Goal: Transaction & Acquisition: Book appointment/travel/reservation

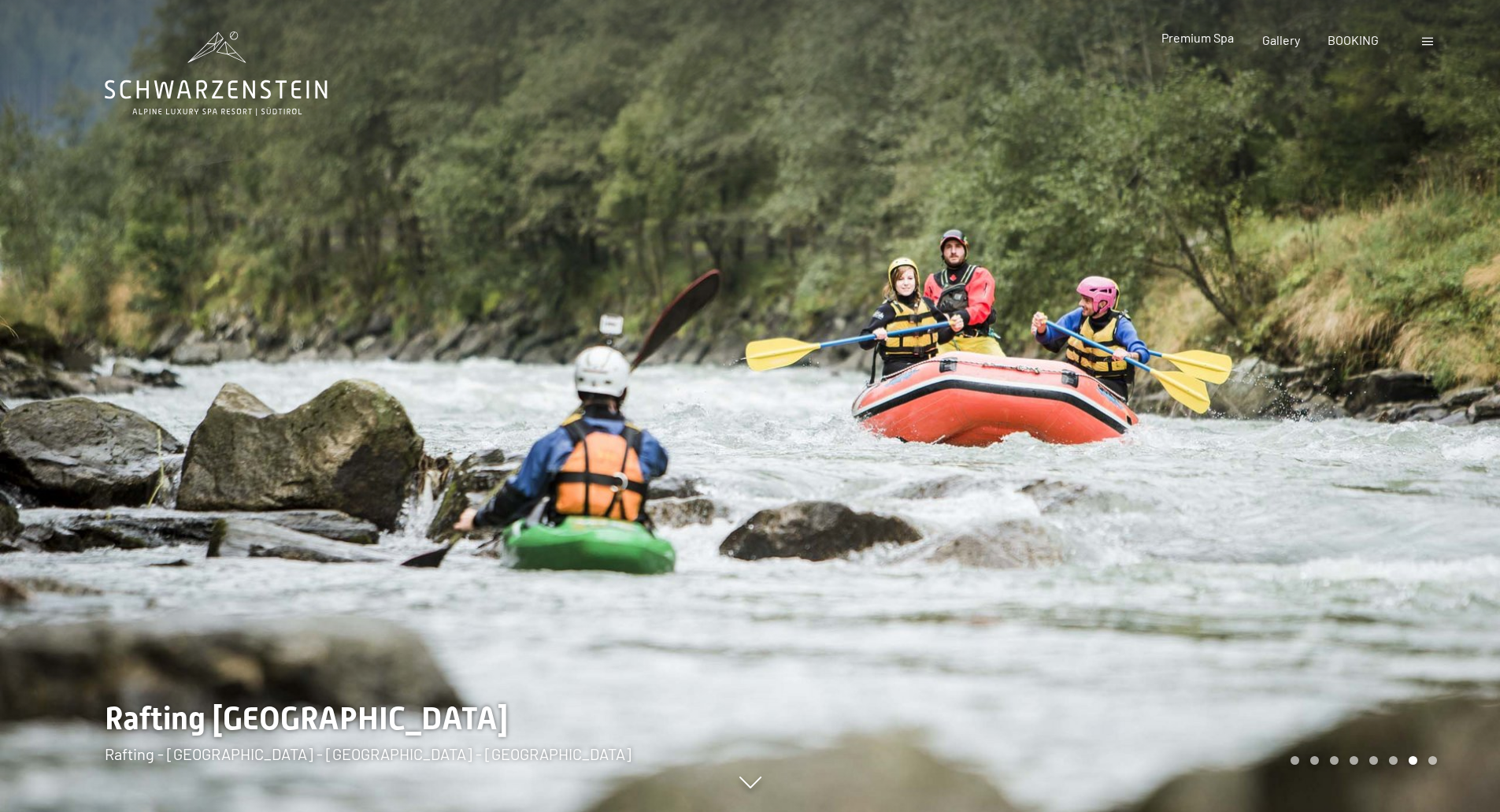
click at [1203, 39] on span "Premium Spa" at bounding box center [1197, 37] width 72 height 15
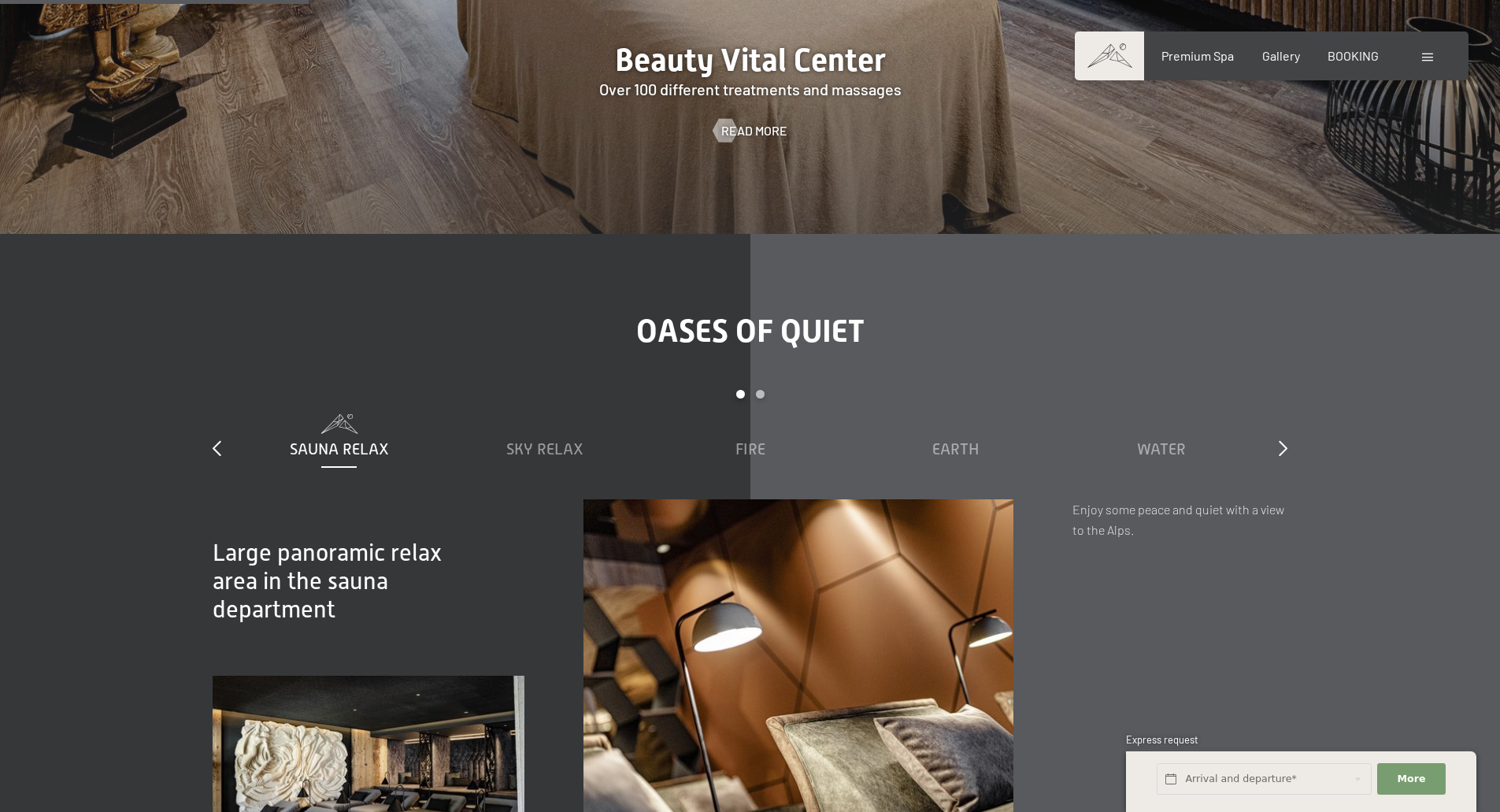
scroll to position [2478, 0]
click at [1274, 52] on span "Gallery" at bounding box center [1281, 54] width 38 height 15
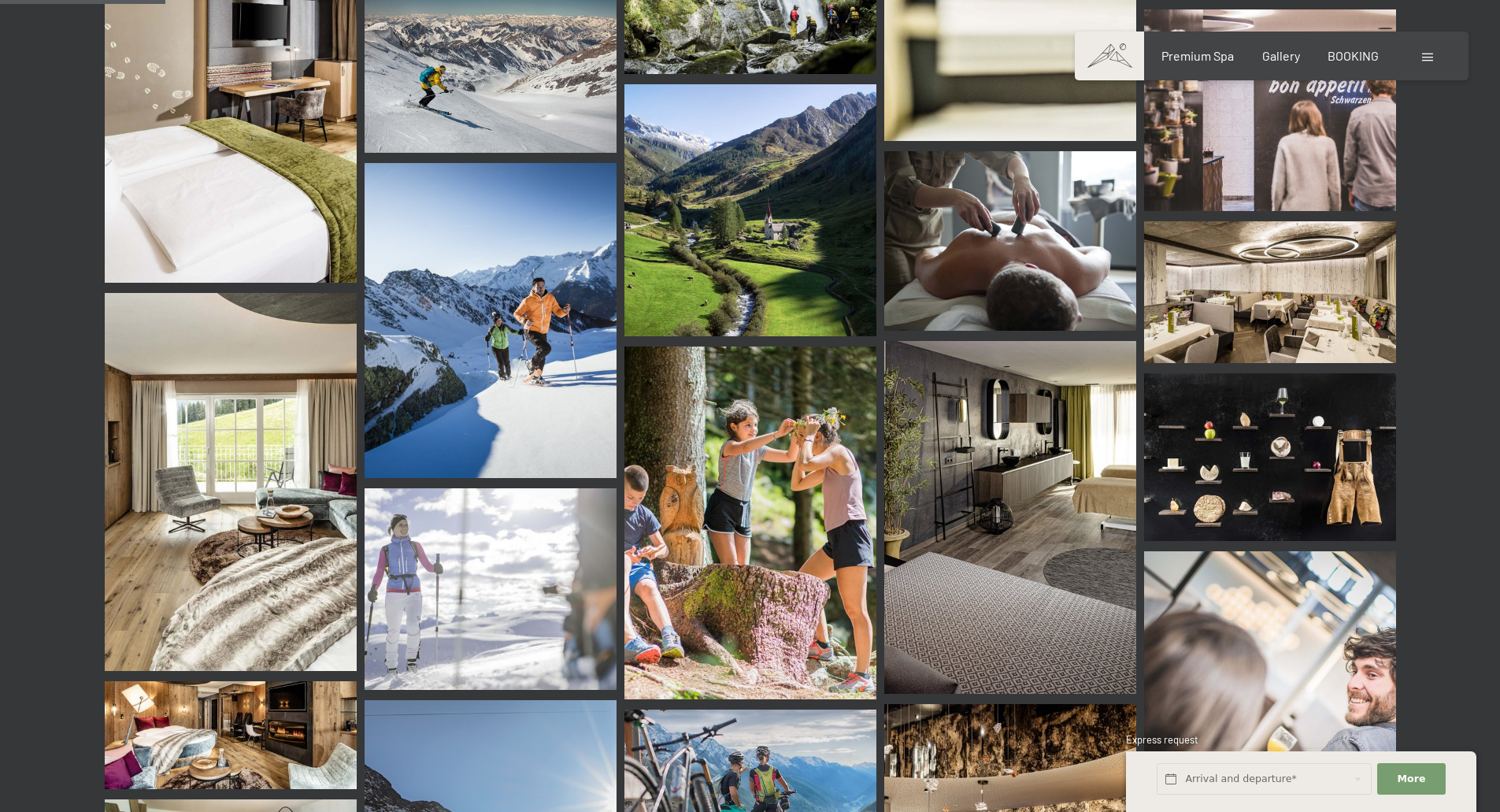
scroll to position [2218, 0]
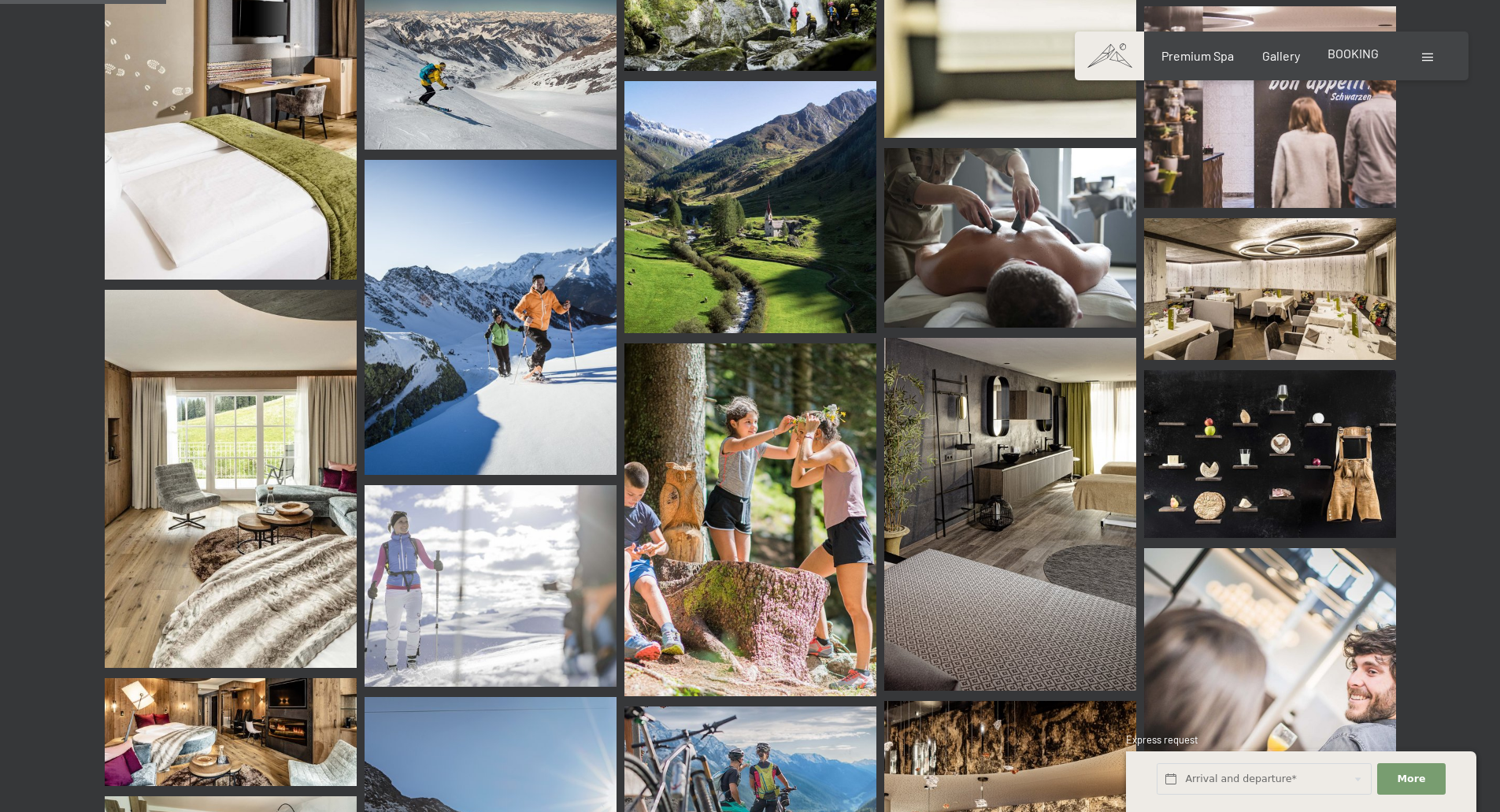
click at [1353, 58] on span "BOOKING" at bounding box center [1353, 54] width 51 height 15
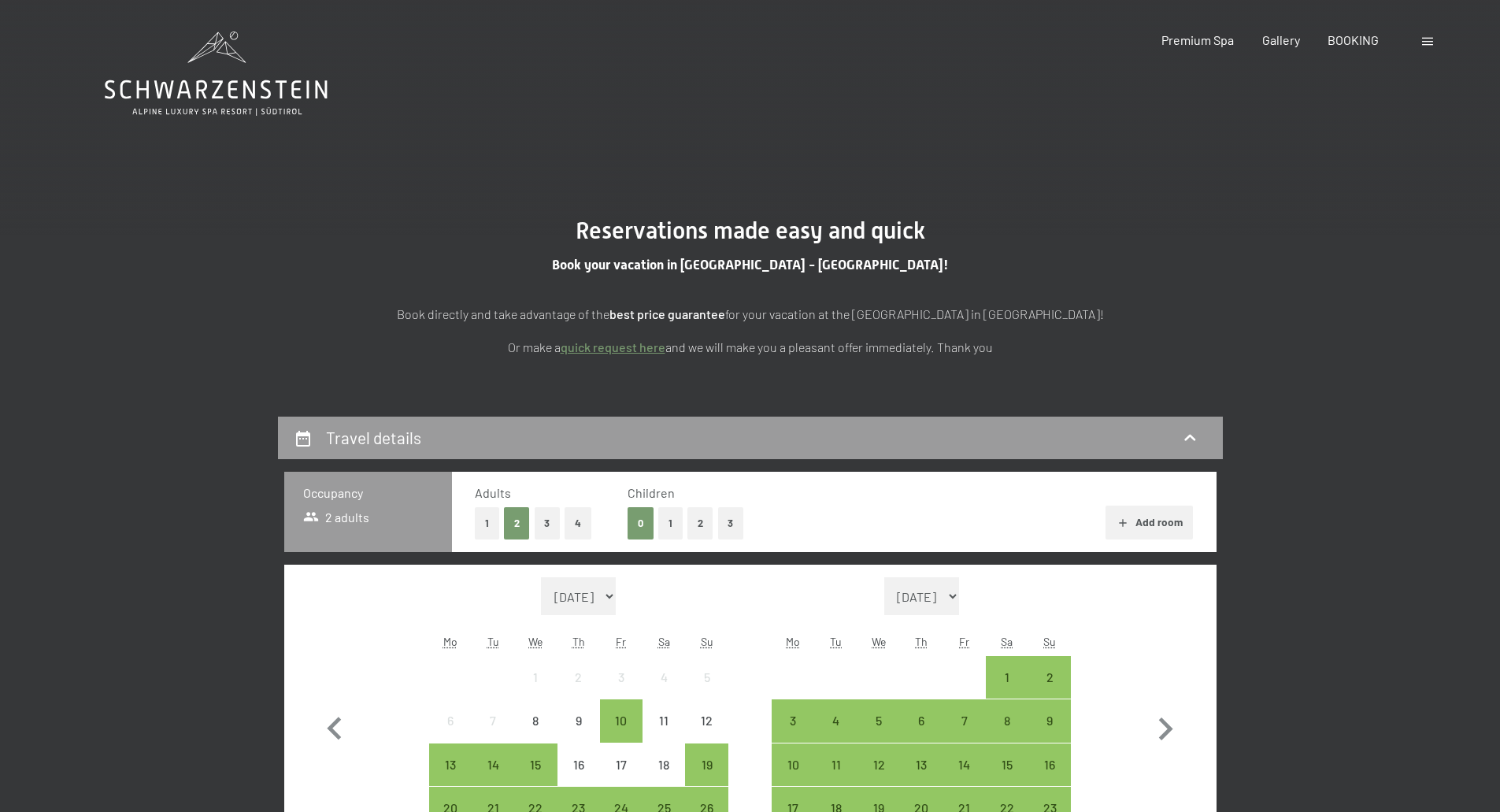
click at [257, 112] on icon at bounding box center [216, 73] width 223 height 84
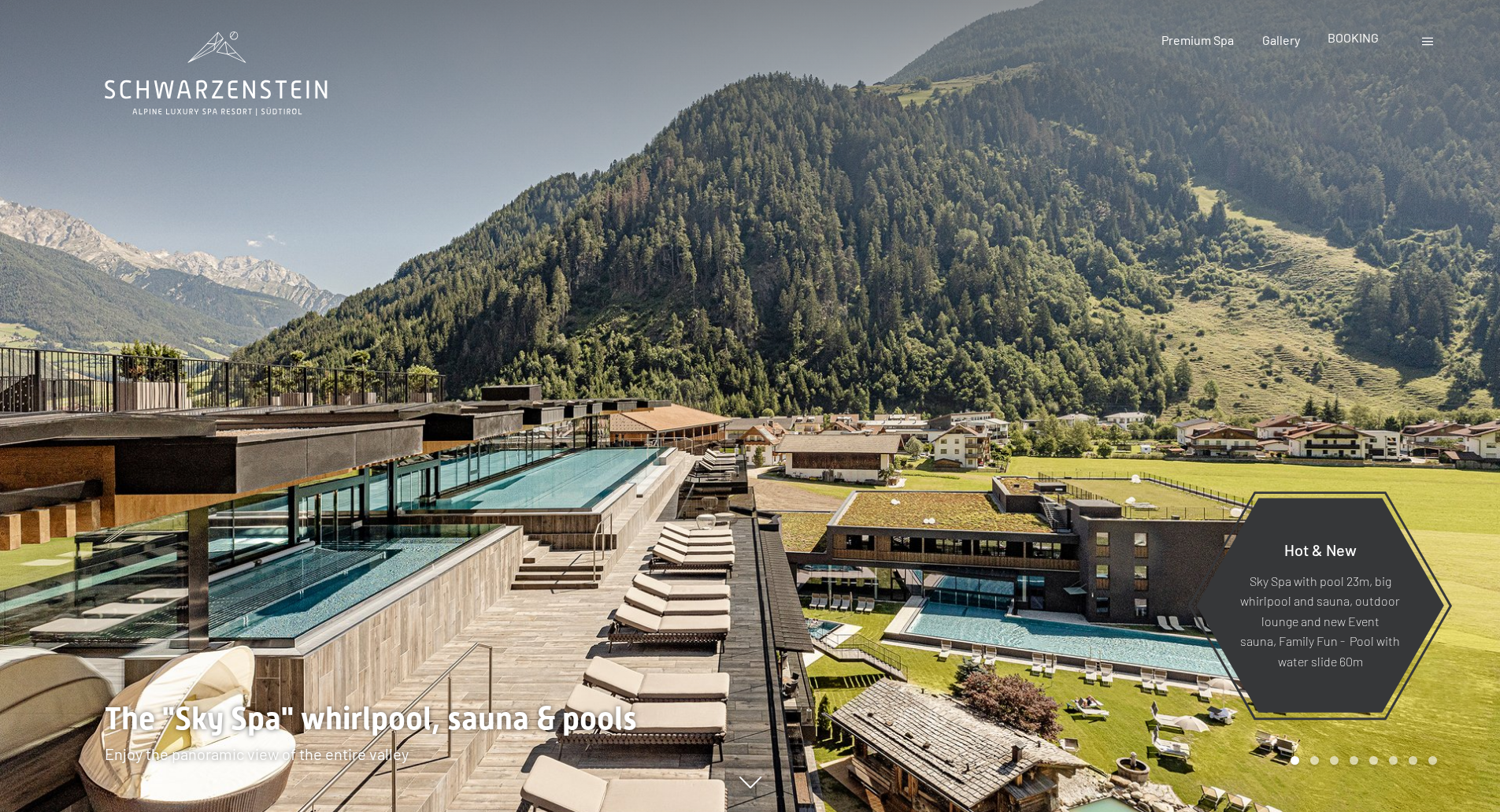
click at [1339, 46] on div "BOOKING" at bounding box center [1353, 37] width 51 height 17
click at [1339, 40] on span "BOOKING" at bounding box center [1353, 37] width 51 height 15
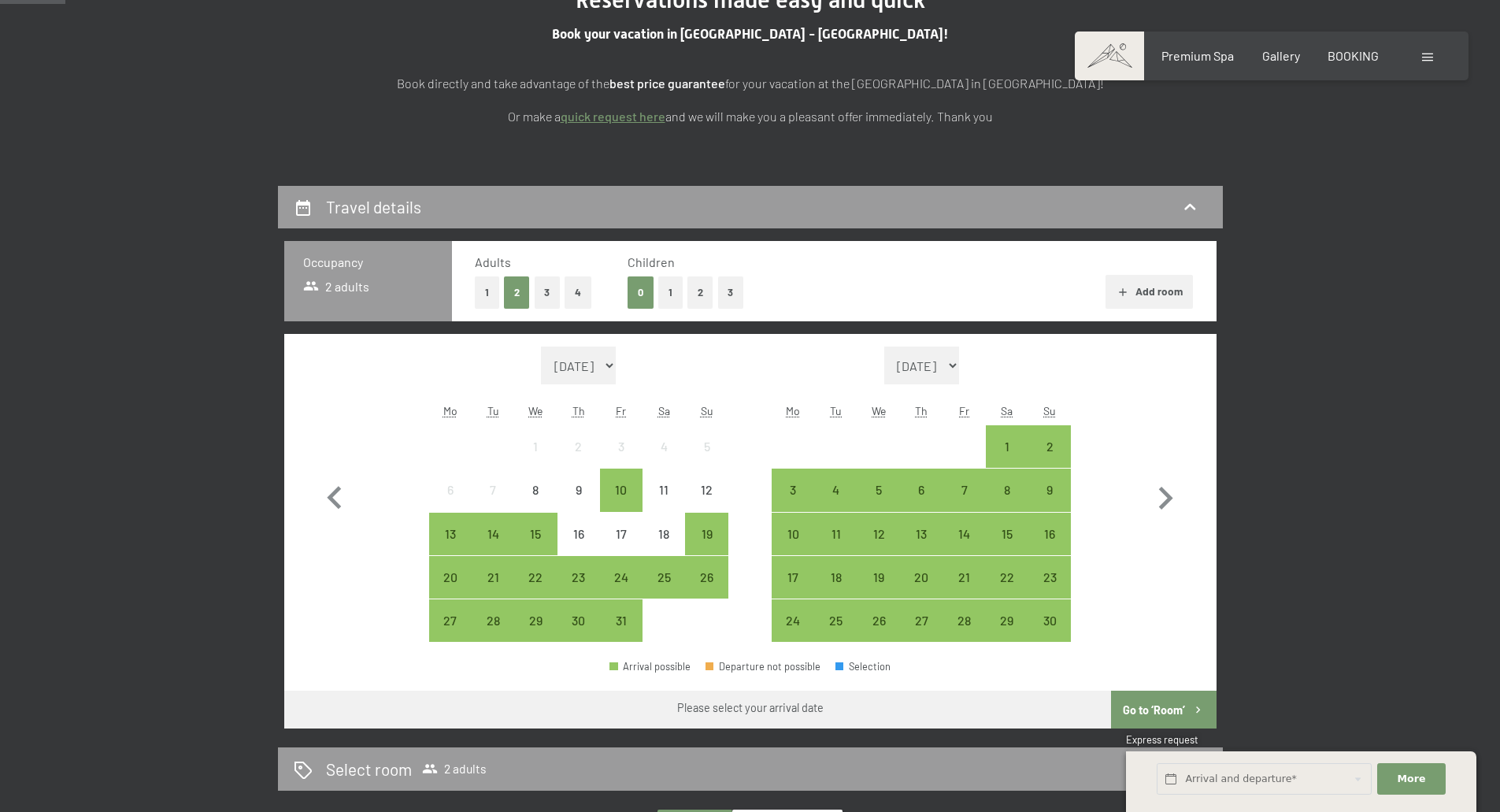
scroll to position [234, 0]
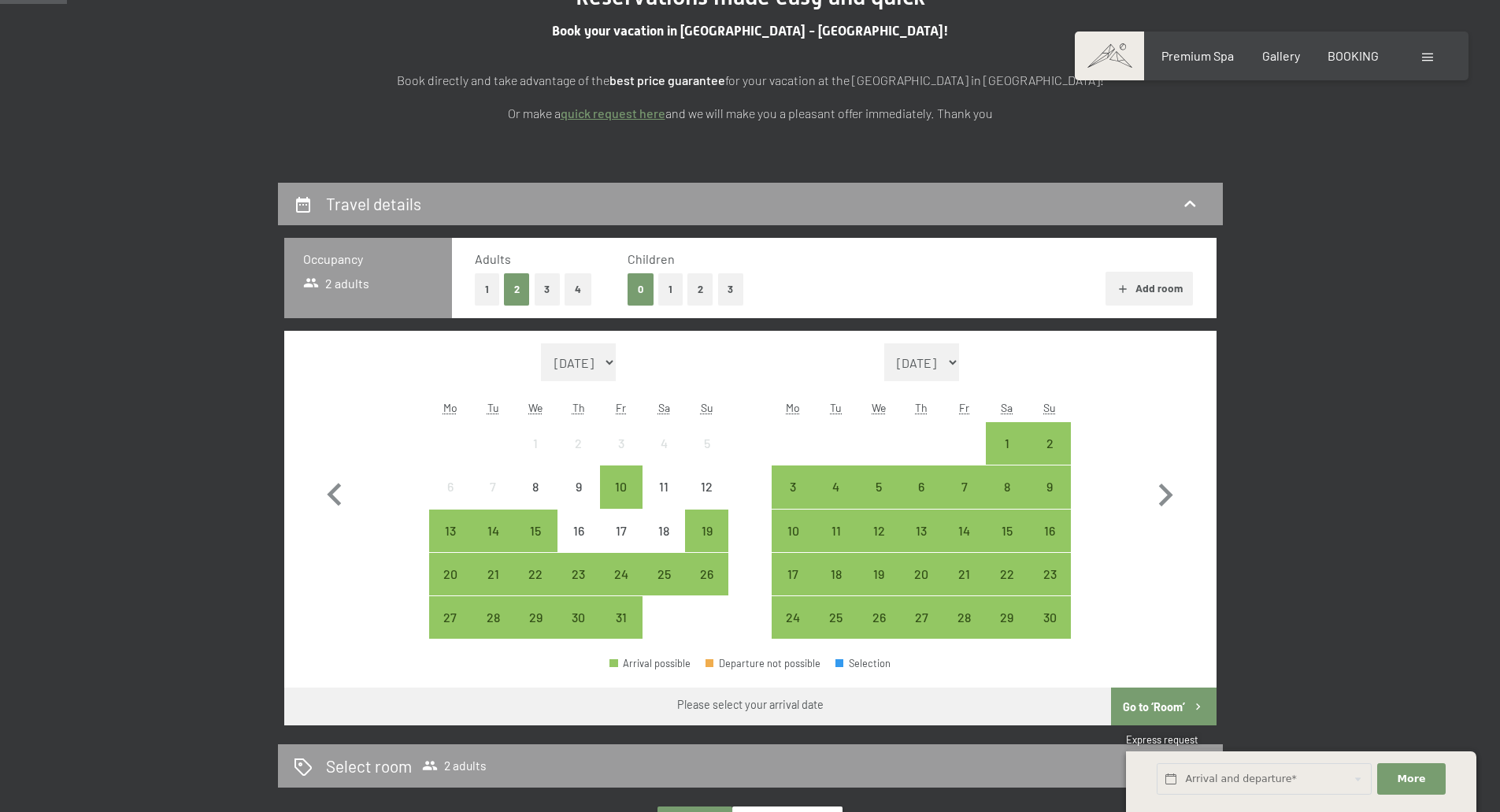
click at [670, 297] on button "1" at bounding box center [670, 290] width 25 height 32
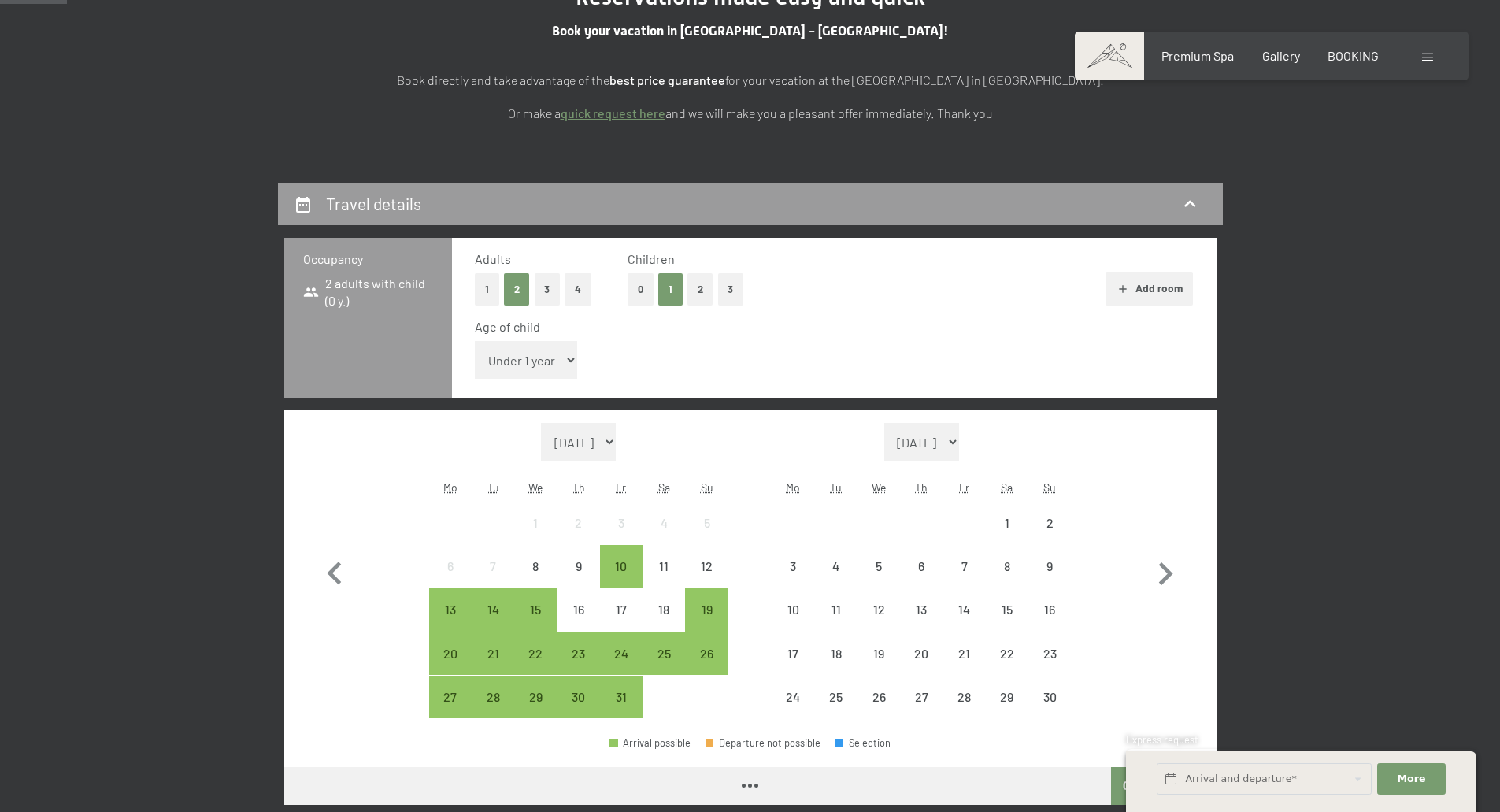
click at [564, 364] on select "Under 1 year 1 year 2 years 3 years 4 years 5 years 6 years 7 years 8 years 9 y…" at bounding box center [526, 359] width 103 height 38
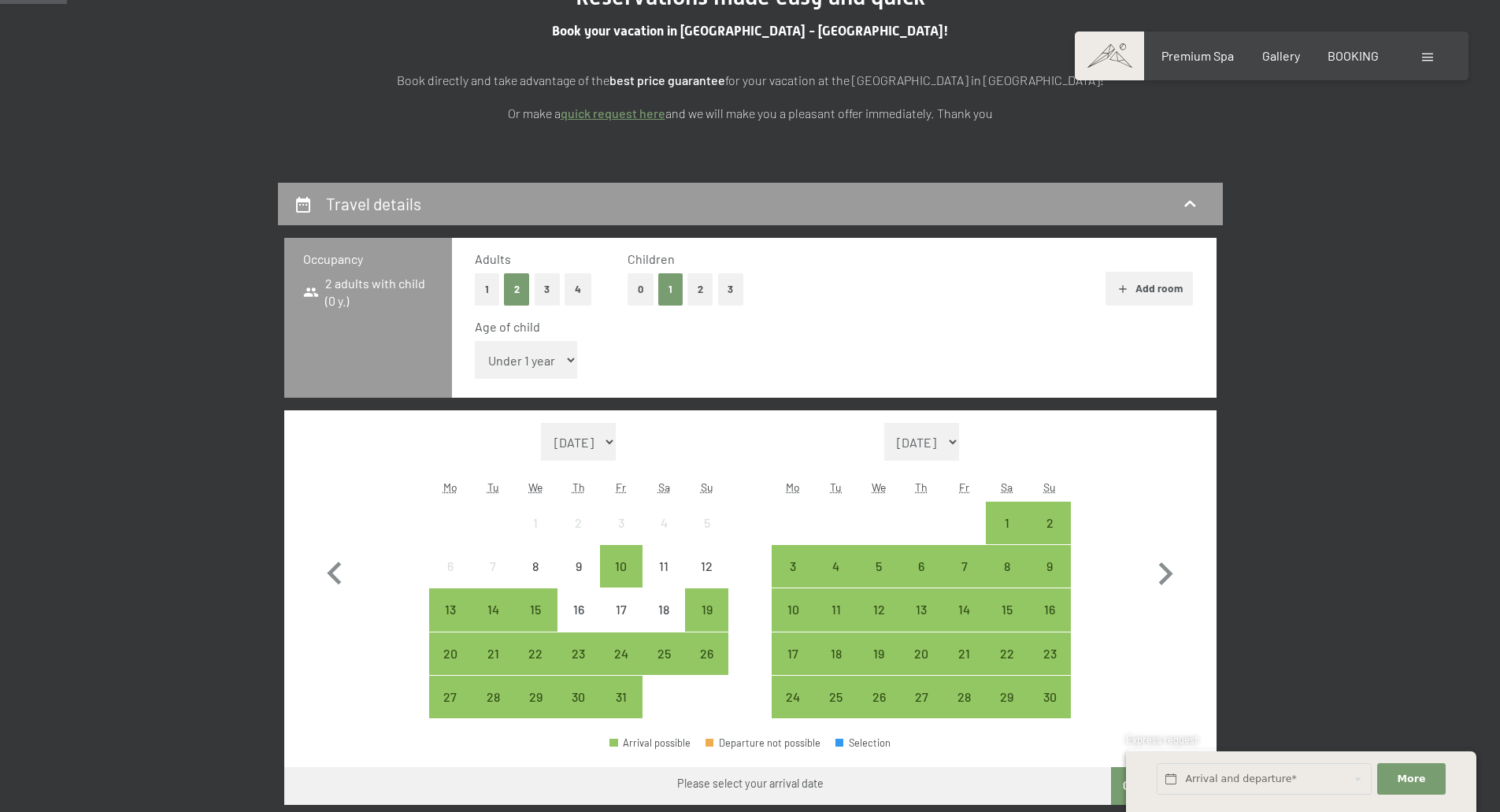
select select "1"
click at [475, 341] on select "Under 1 year 1 year 2 years 3 years 4 years 5 years 6 years 7 years 8 years 9 y…" at bounding box center [526, 359] width 103 height 38
click at [617, 601] on div "17" at bounding box center [621, 609] width 39 height 39
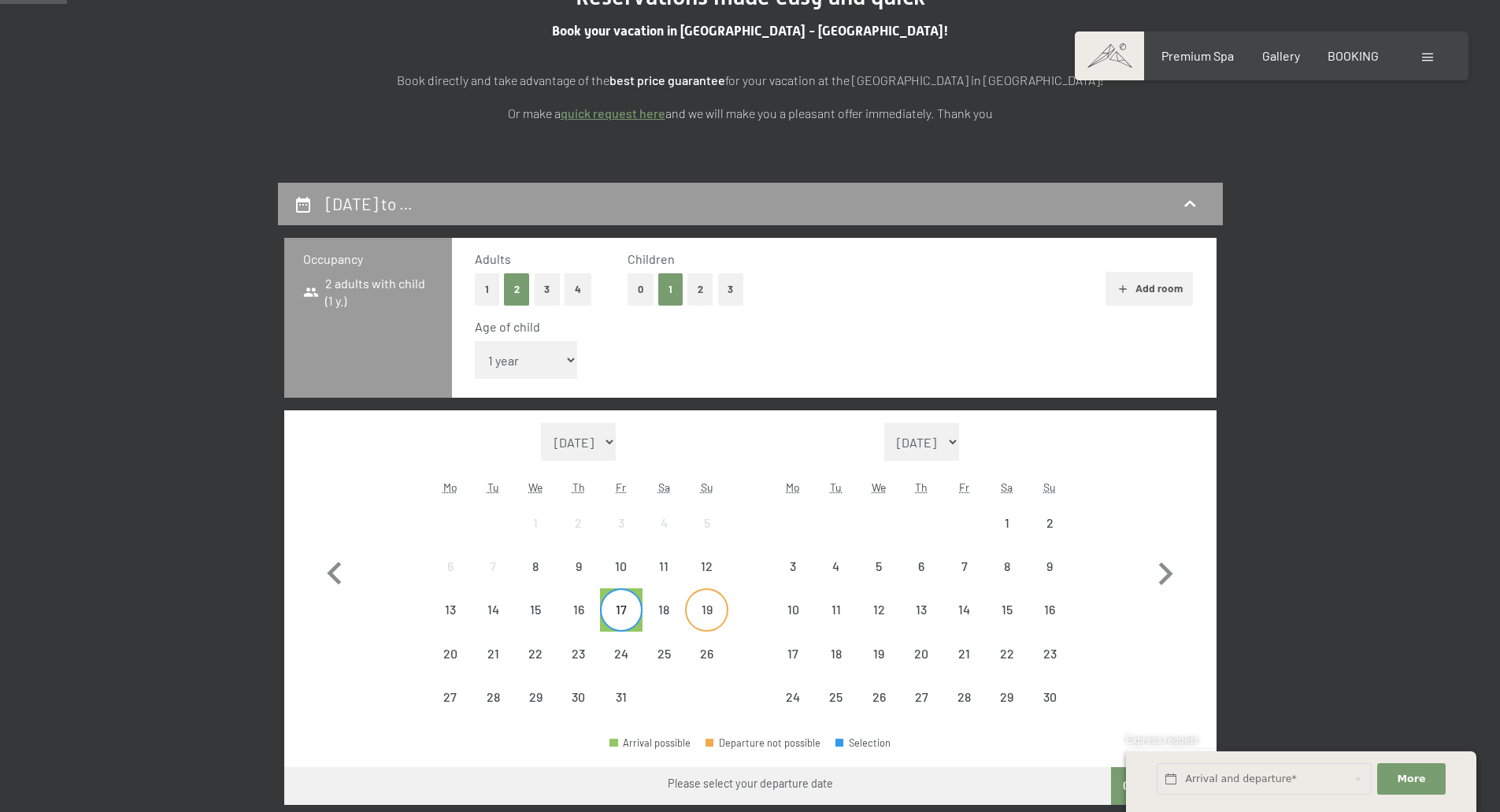
click at [696, 617] on div "19" at bounding box center [706, 623] width 39 height 39
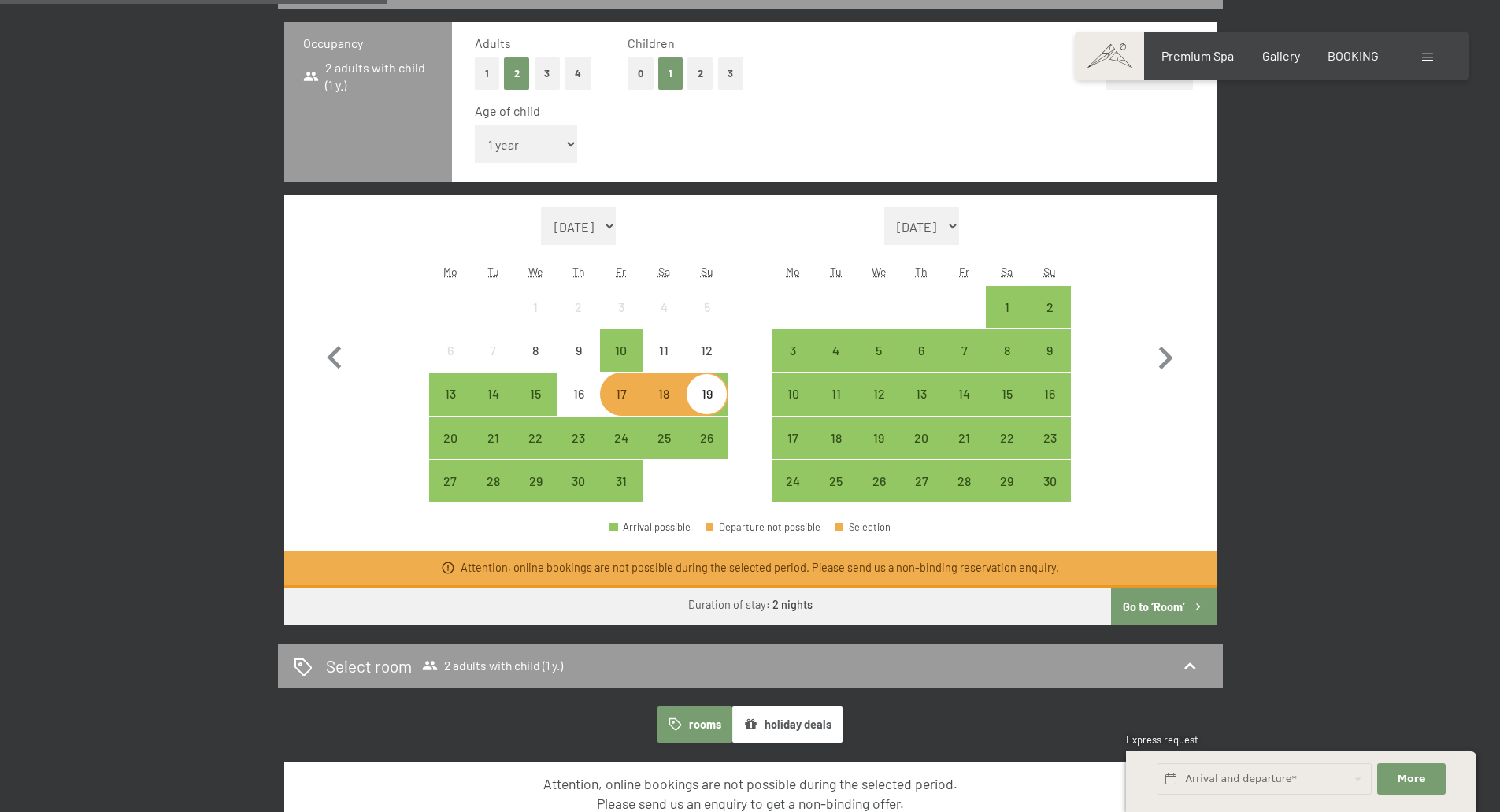
scroll to position [454, 0]
